Goal: Communication & Community: Answer question/provide support

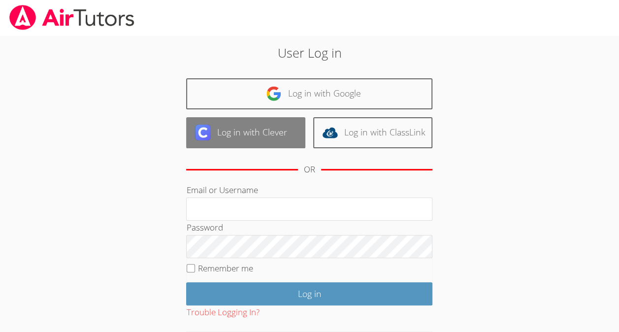
click at [270, 140] on link "Log in with Clever" at bounding box center [245, 132] width 119 height 31
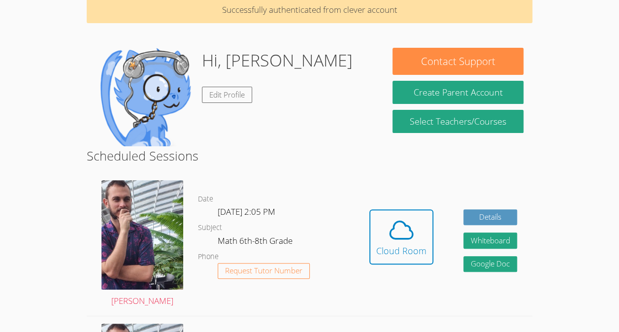
scroll to position [46, 0]
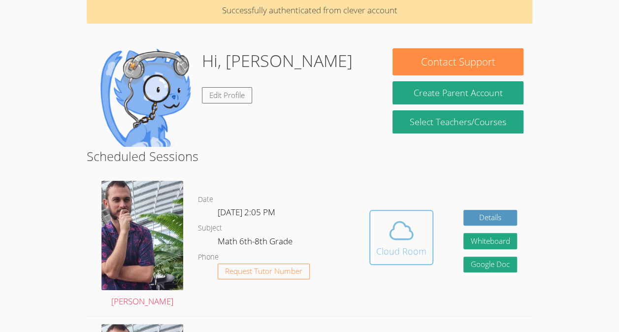
click at [381, 234] on span at bounding box center [401, 231] width 50 height 28
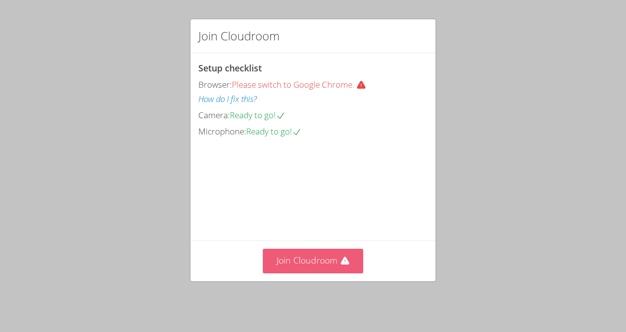
click at [324, 259] on button "Join Cloudroom" at bounding box center [313, 261] width 101 height 24
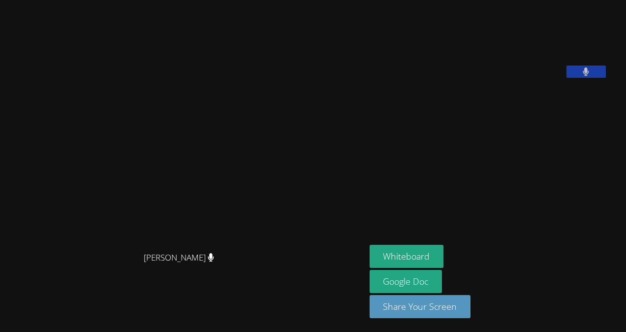
click at [583, 76] on icon at bounding box center [586, 71] width 6 height 8
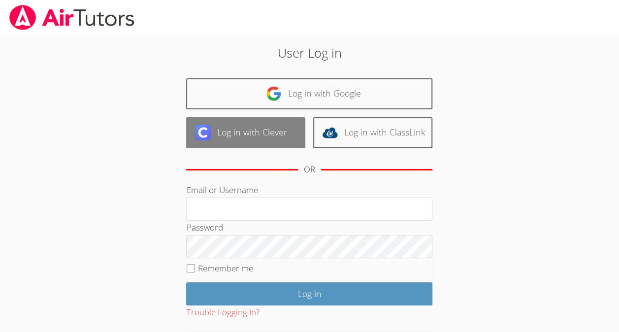
click at [292, 131] on link "Log in with Clever" at bounding box center [245, 132] width 119 height 31
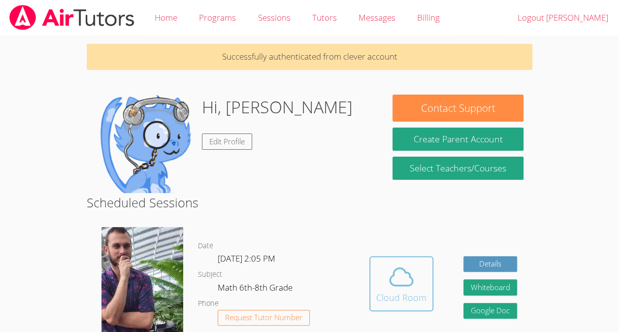
click at [393, 290] on div "Cloud Room" at bounding box center [401, 297] width 50 height 14
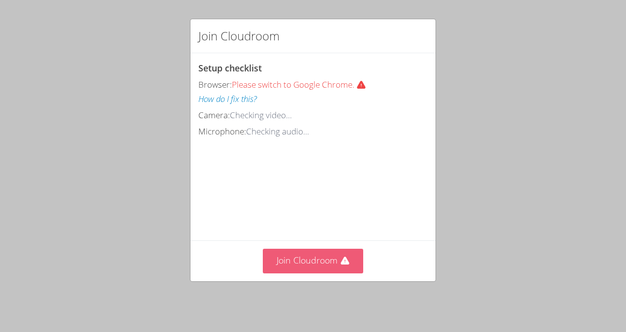
click at [321, 267] on button "Join Cloudroom" at bounding box center [313, 261] width 101 height 24
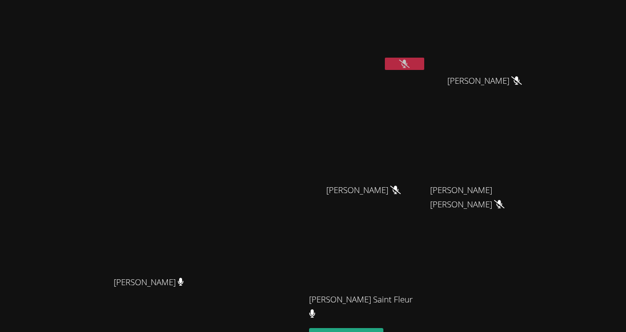
scroll to position [82, 0]
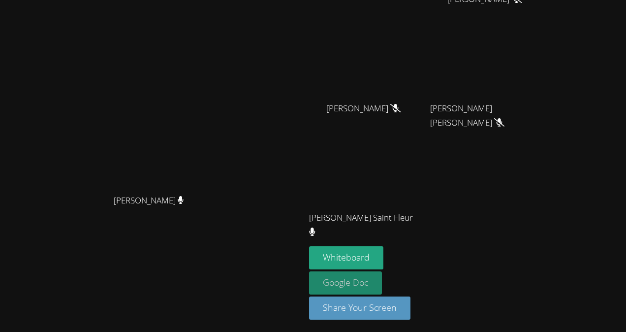
click at [382, 280] on link "Google Doc" at bounding box center [345, 282] width 73 height 23
click at [382, 287] on link "Google Doc" at bounding box center [345, 282] width 73 height 23
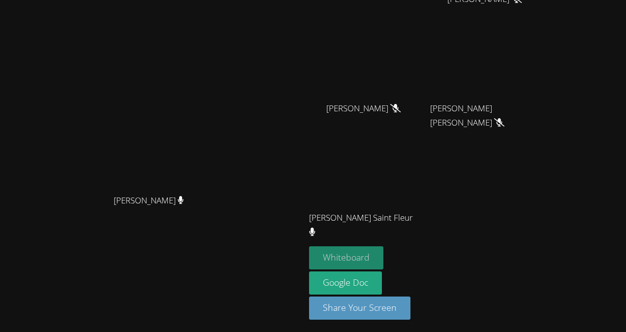
click at [383, 246] on button "Whiteboard" at bounding box center [346, 257] width 74 height 23
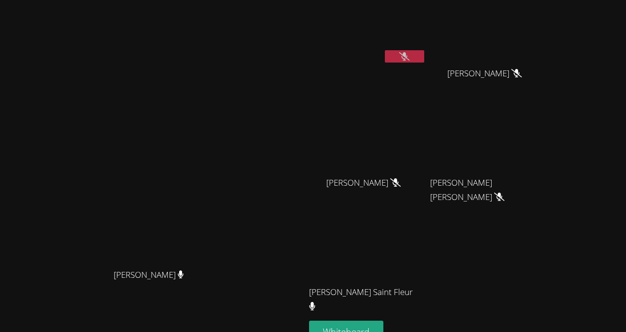
scroll to position [0, 0]
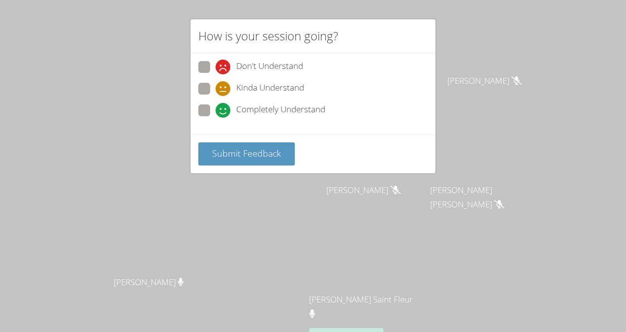
click at [216, 96] on span at bounding box center [216, 96] width 0 height 0
click at [216, 91] on input "Kinda Understand" at bounding box center [220, 87] width 8 height 8
radio input "true"
click at [271, 153] on span "Submit Feedback" at bounding box center [246, 153] width 69 height 12
